Goal: Task Accomplishment & Management: Manage account settings

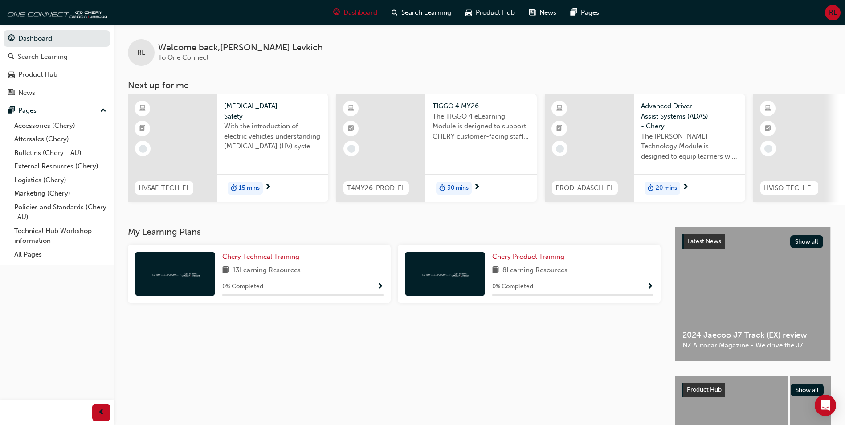
click at [830, 8] on span "RL" at bounding box center [833, 13] width 8 height 10
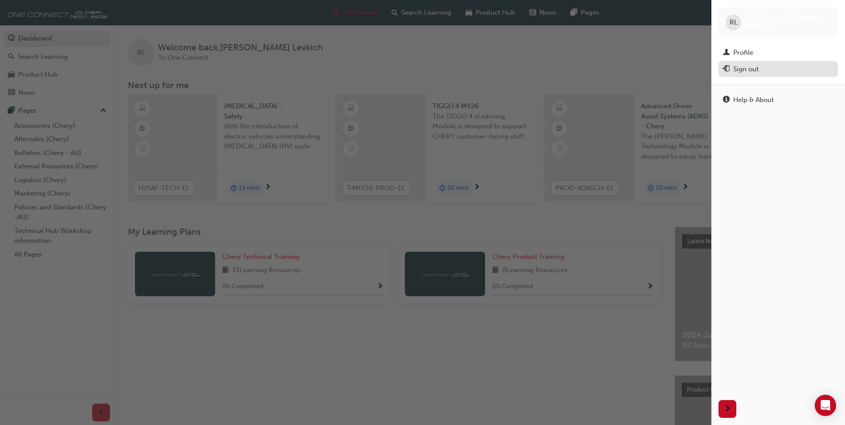
click at [750, 74] on div "Sign out" at bounding box center [778, 69] width 110 height 11
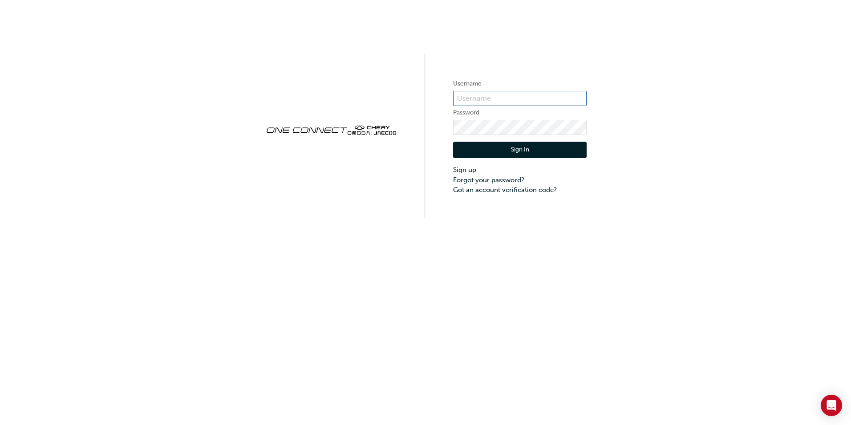
type input "cma080"
click at [512, 151] on button "Sign In" at bounding box center [520, 150] width 134 height 17
